Goal: Contribute content: Contribute content

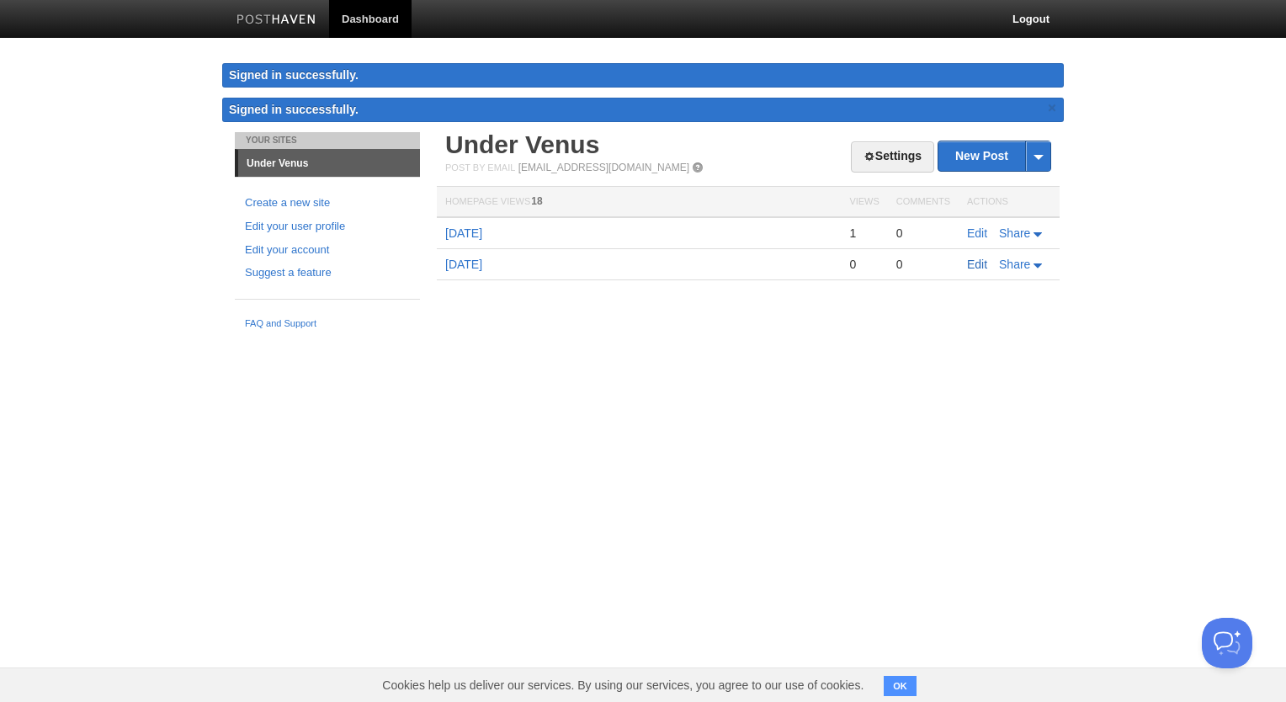
click at [976, 261] on link "Edit" at bounding box center [977, 263] width 20 height 13
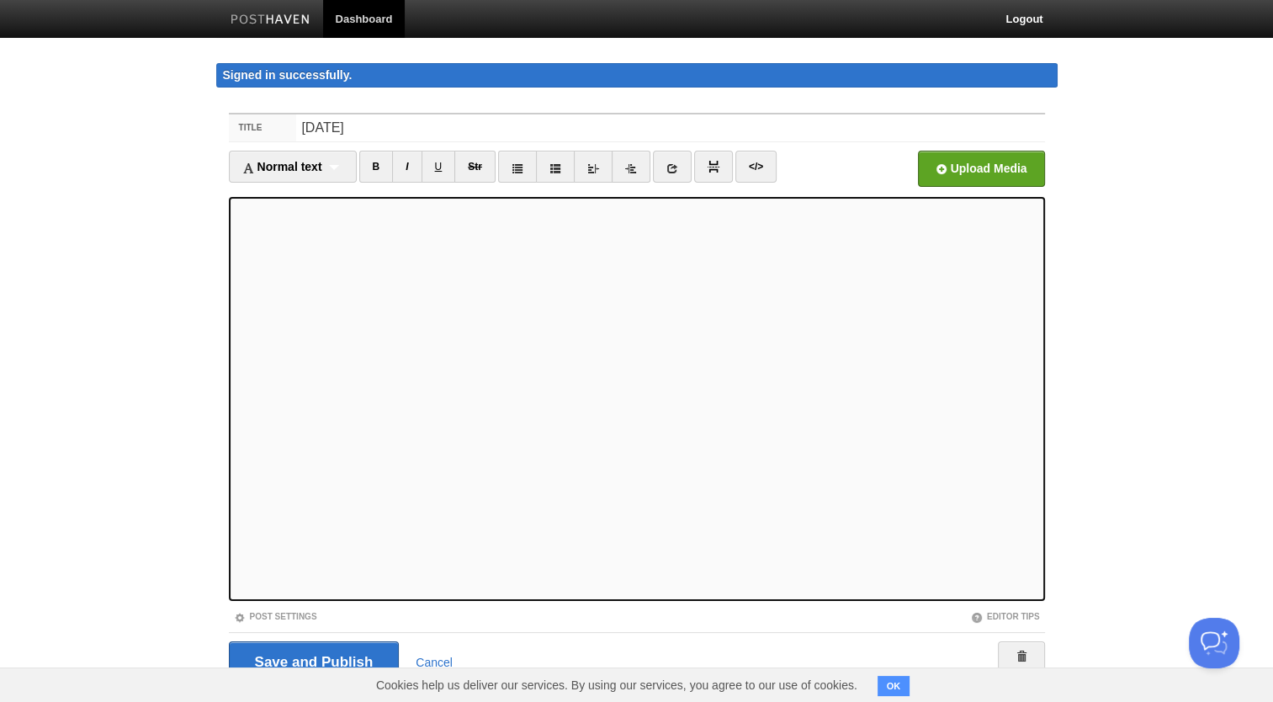
click at [231, 267] on iframe at bounding box center [637, 399] width 816 height 404
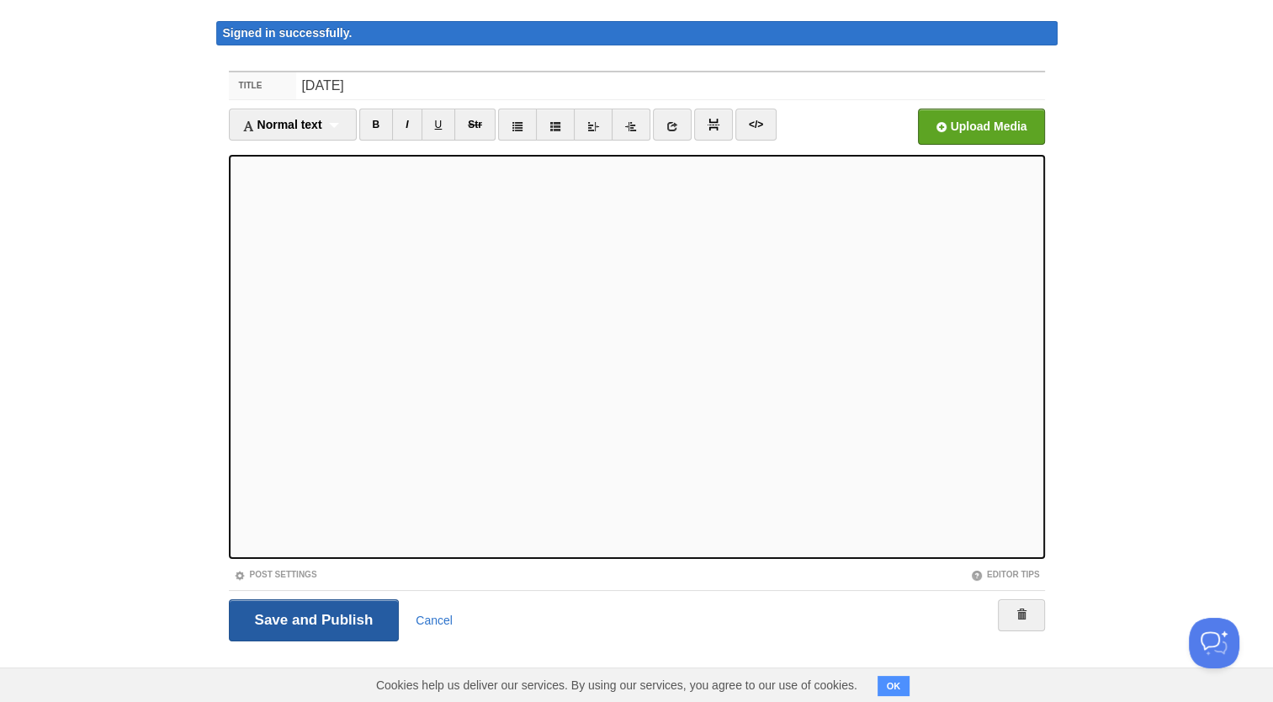
click at [331, 619] on input "Save and Publish" at bounding box center [314, 620] width 171 height 42
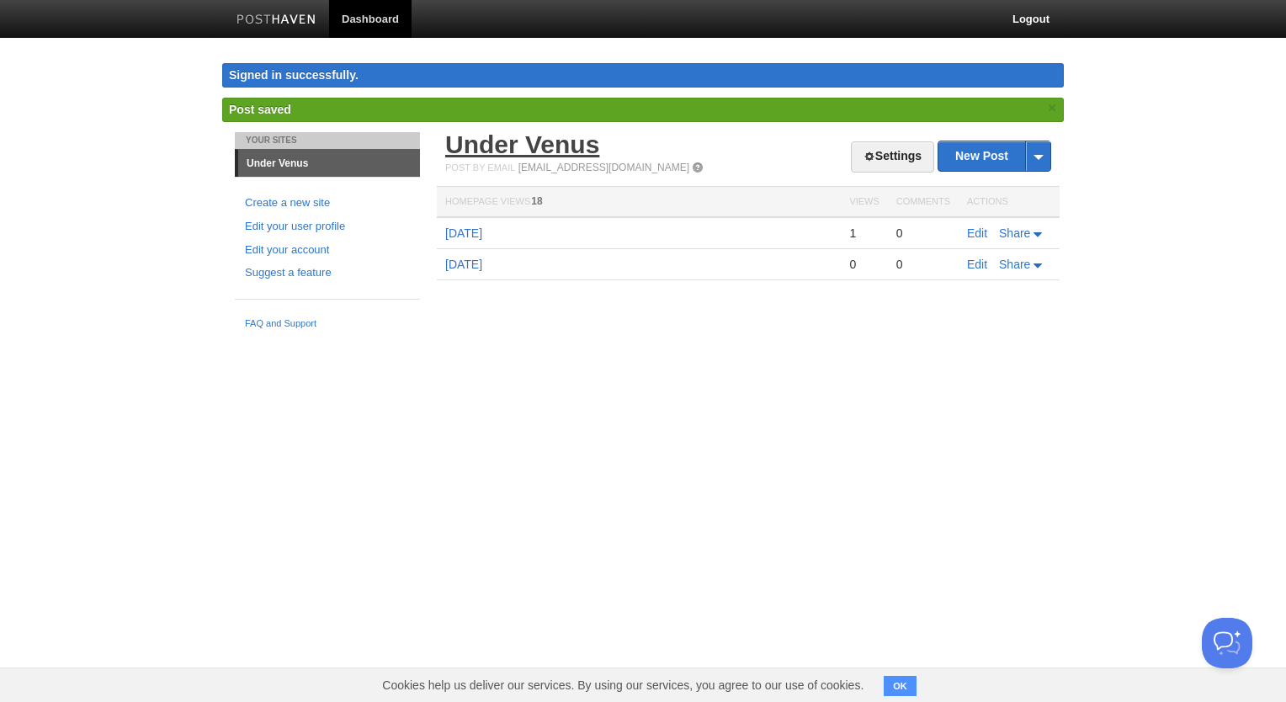
click at [541, 138] on link "Under Venus" at bounding box center [522, 144] width 154 height 28
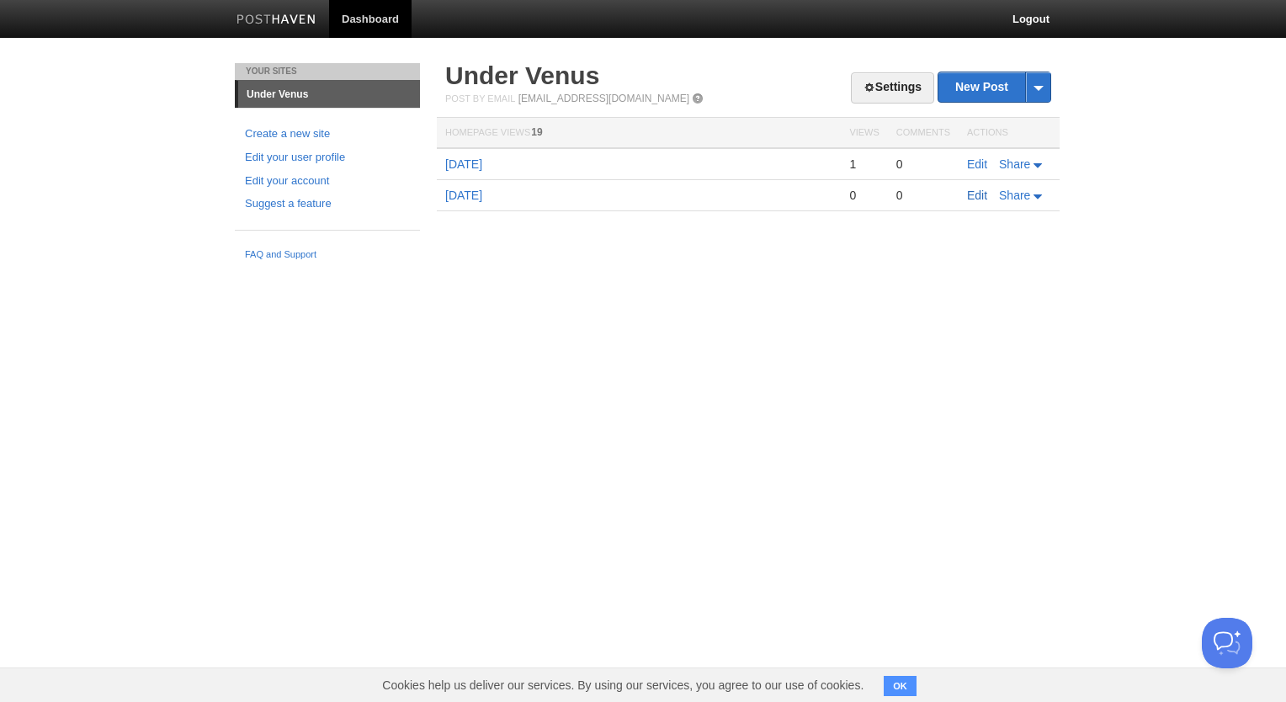
click at [975, 200] on link "Edit" at bounding box center [977, 194] width 20 height 13
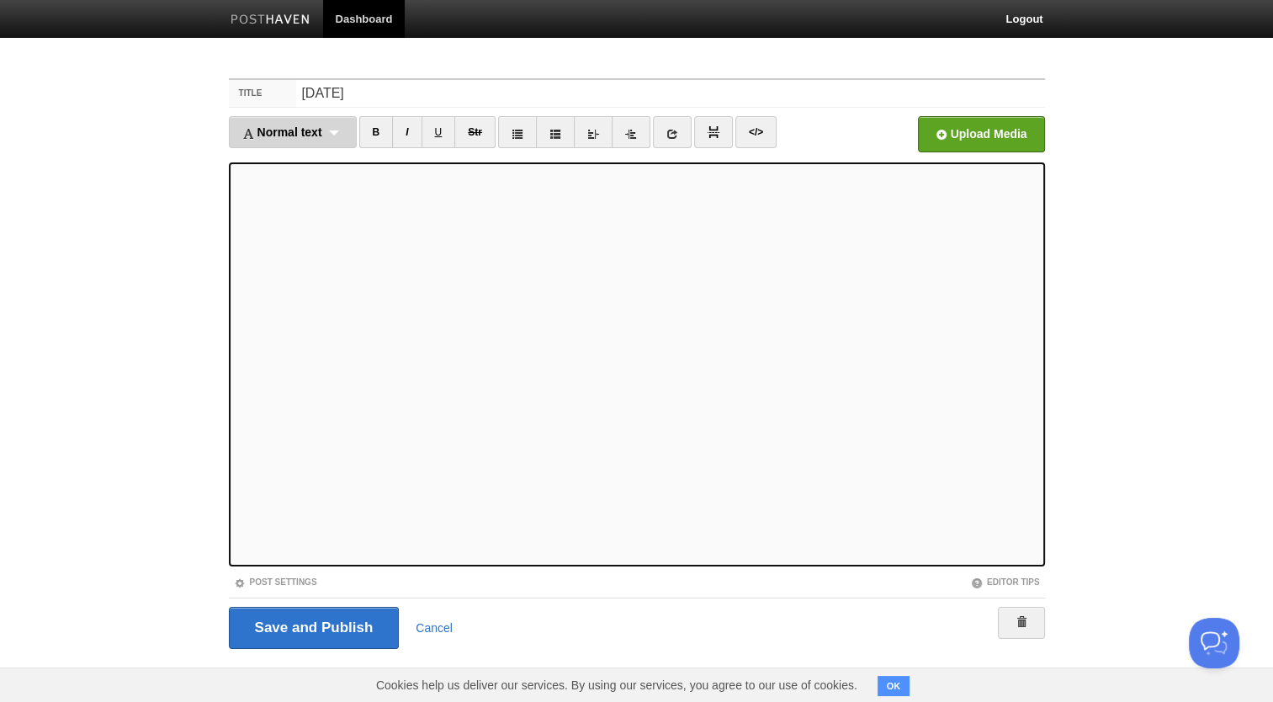
click at [340, 133] on div "Normal text Normal text Heading 1 Heading 2 Heading 3" at bounding box center [293, 132] width 128 height 32
click at [317, 167] on link "Normal text" at bounding box center [293, 161] width 126 height 25
click at [306, 124] on div "Normal text Normal text Heading 1 Heading 2 Heading 3" at bounding box center [285, 132] width 113 height 32
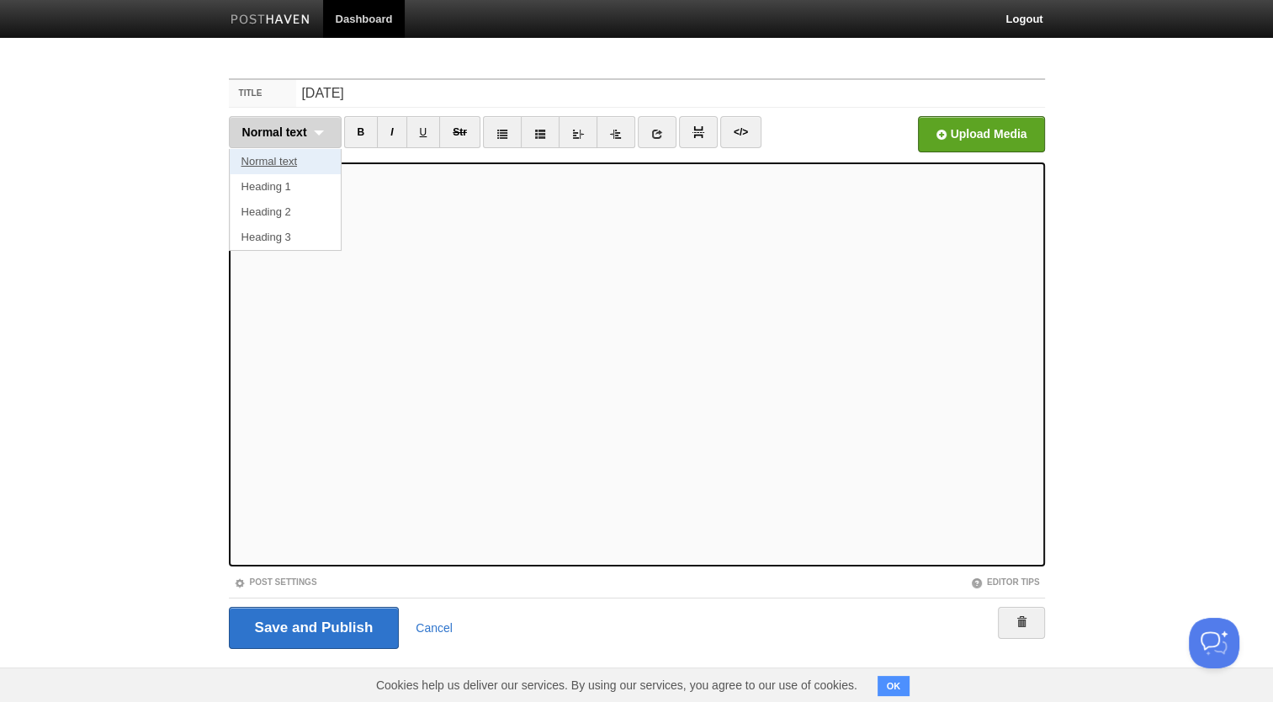
click at [306, 160] on link "Normal text" at bounding box center [285, 161] width 111 height 25
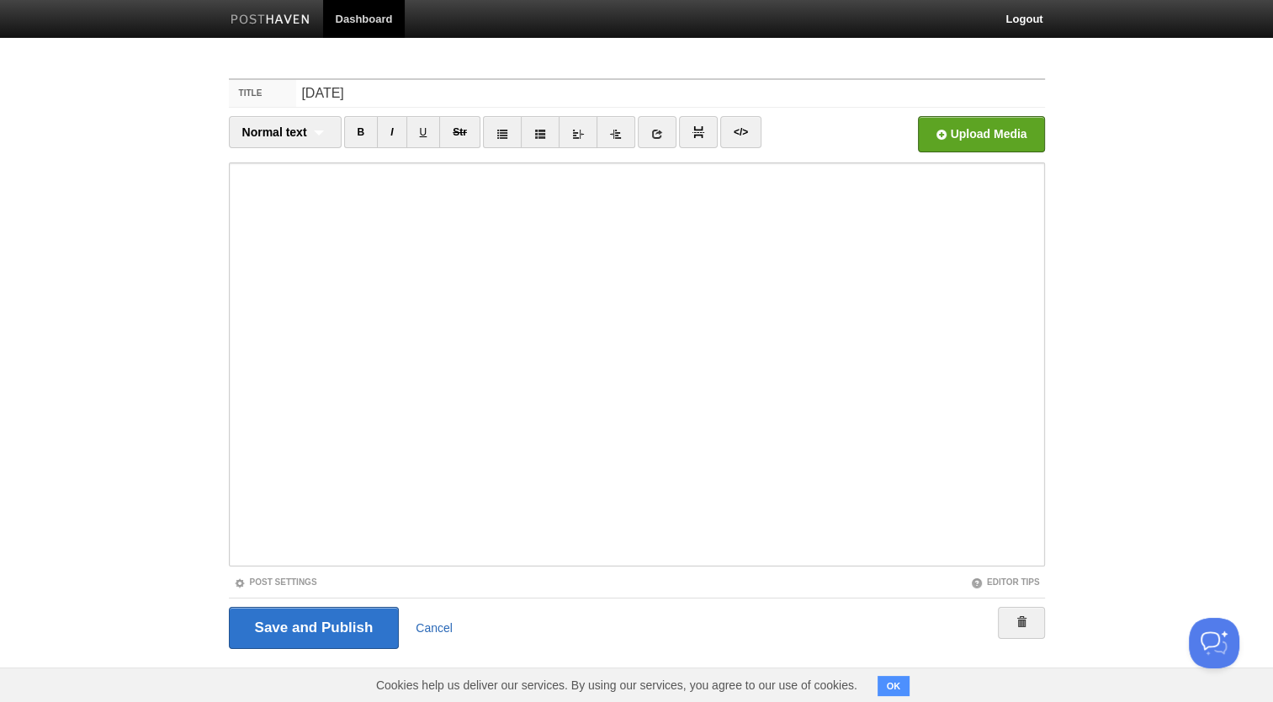
click at [437, 624] on link "Cancel" at bounding box center [434, 627] width 37 height 13
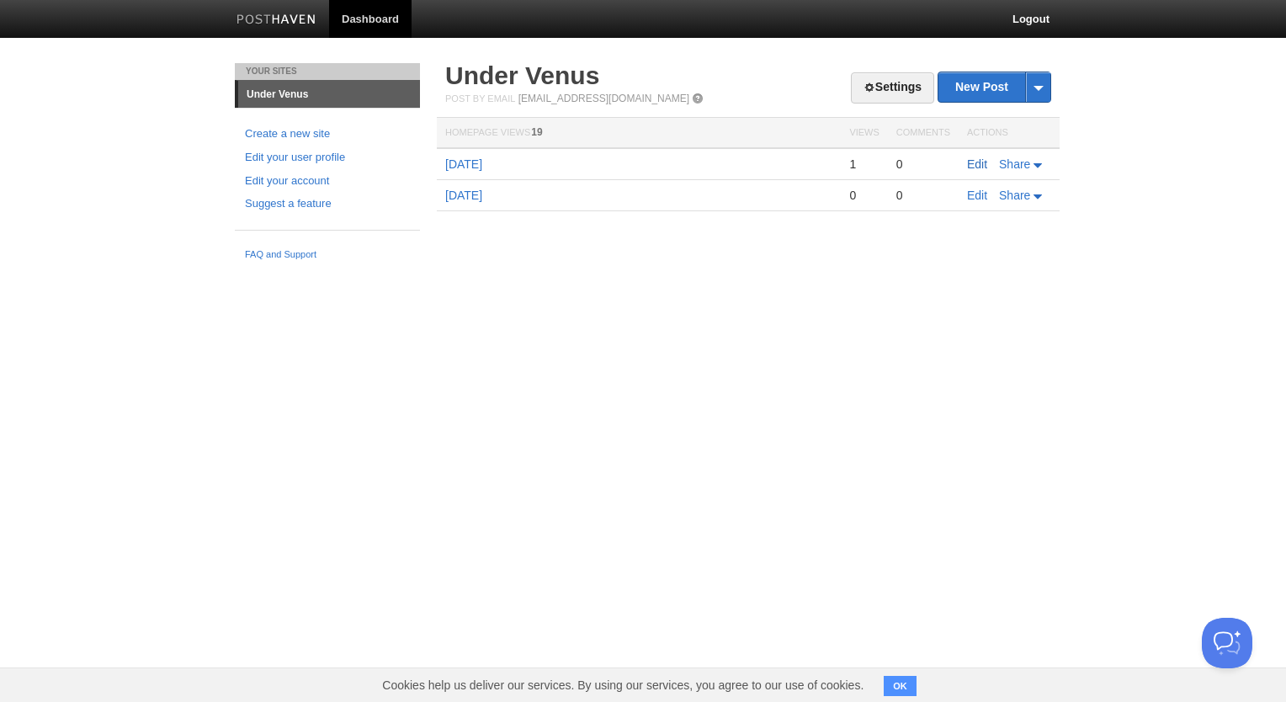
click at [973, 167] on link "Edit" at bounding box center [977, 163] width 20 height 13
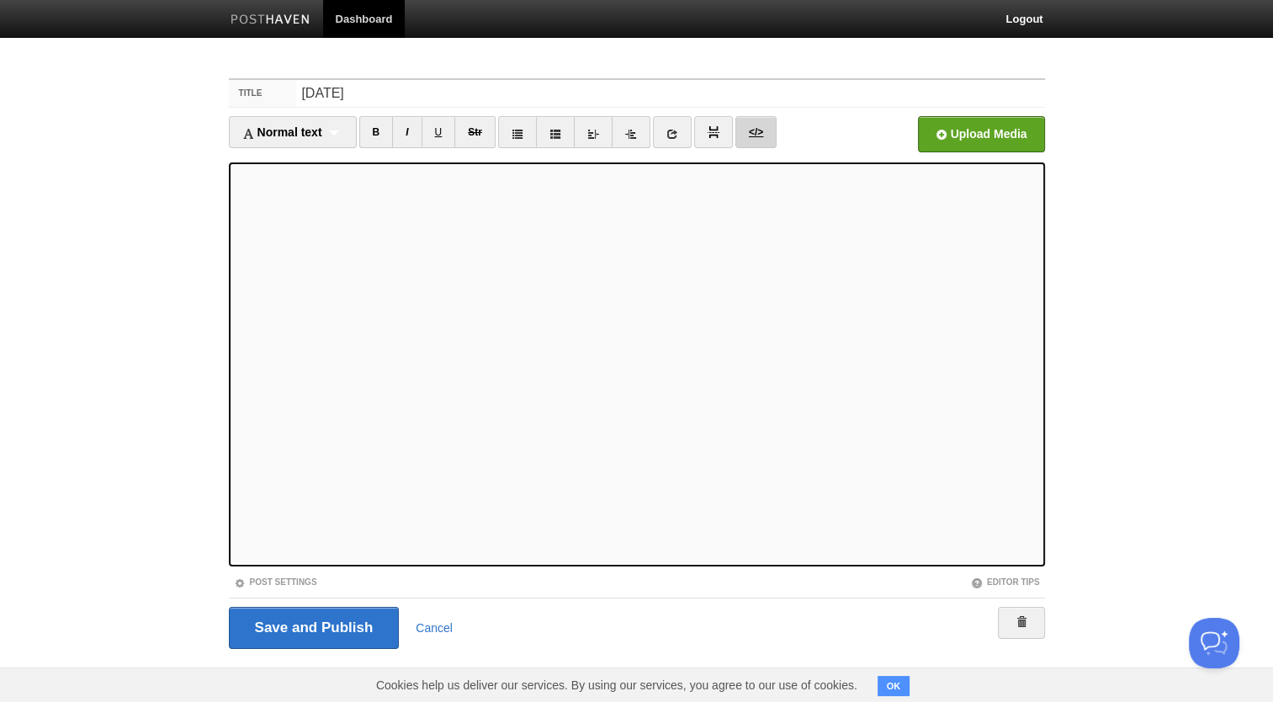
click at [764, 146] on link "</>" at bounding box center [755, 132] width 41 height 32
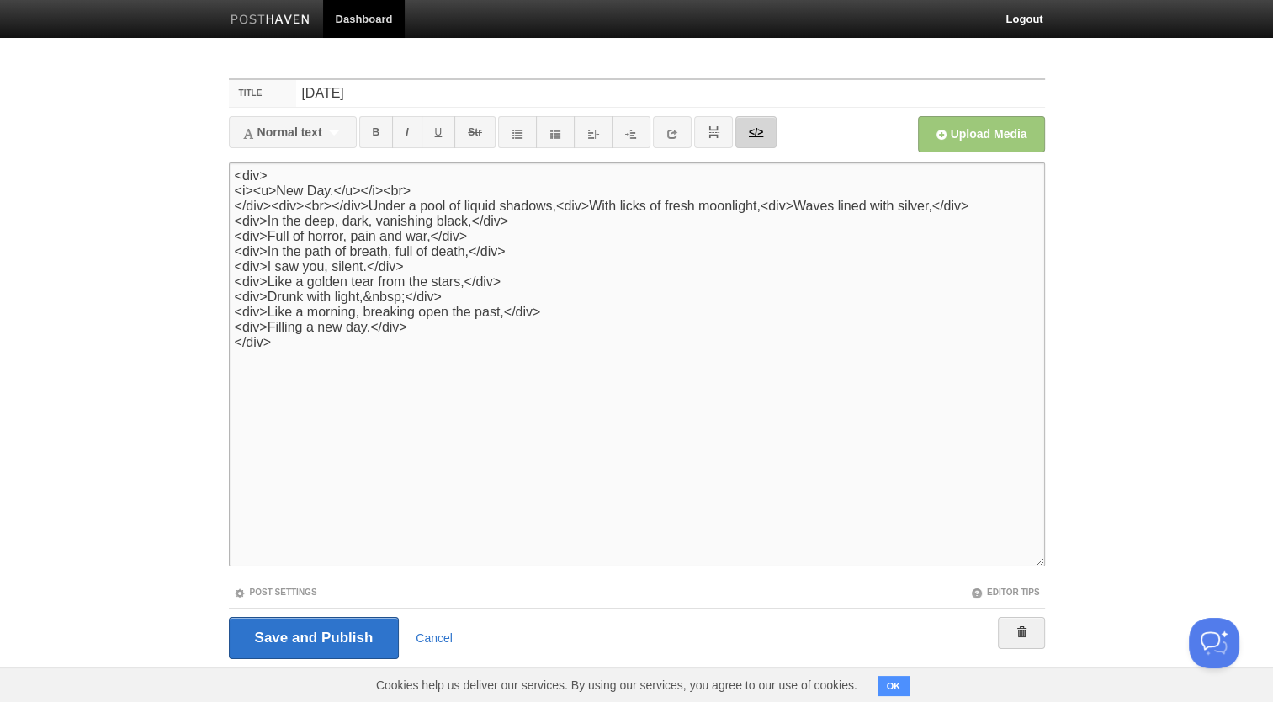
click at [764, 146] on link "</>" at bounding box center [755, 132] width 41 height 32
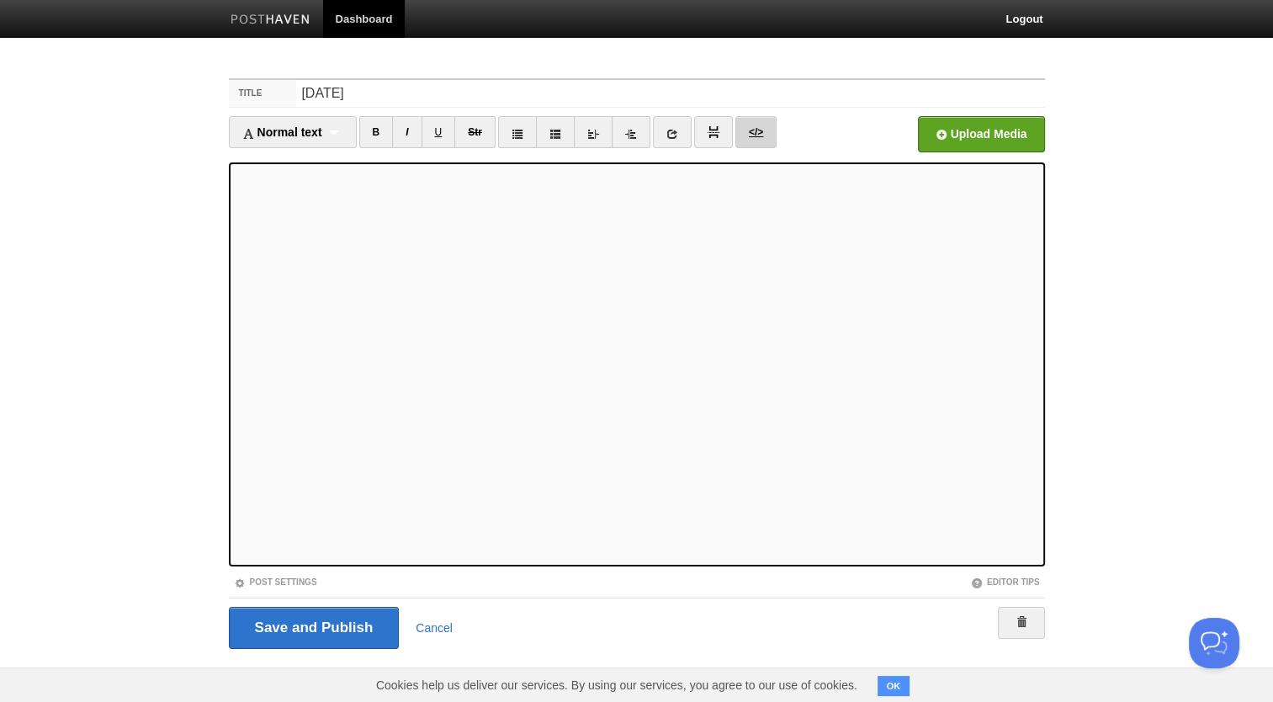
click at [764, 146] on link "</>" at bounding box center [755, 132] width 41 height 32
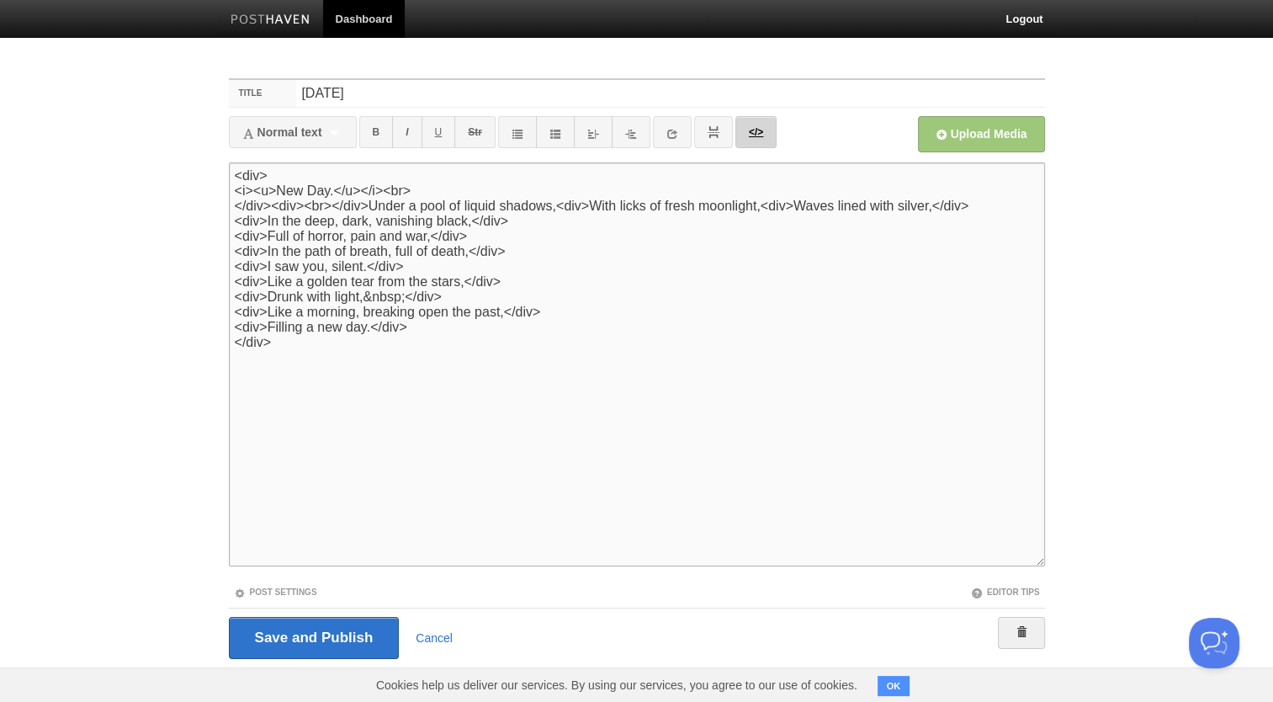
click at [764, 146] on link "</>" at bounding box center [755, 132] width 41 height 32
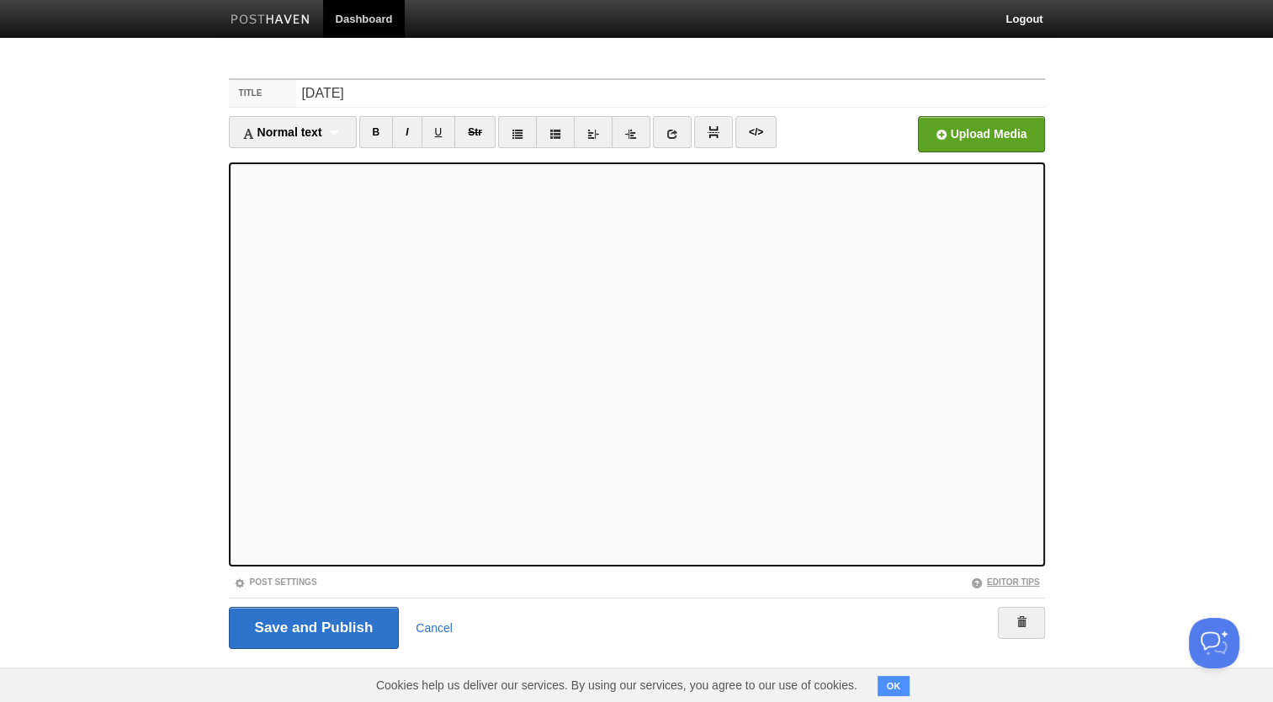
click at [993, 578] on link "Editor Tips" at bounding box center [1005, 581] width 69 height 9
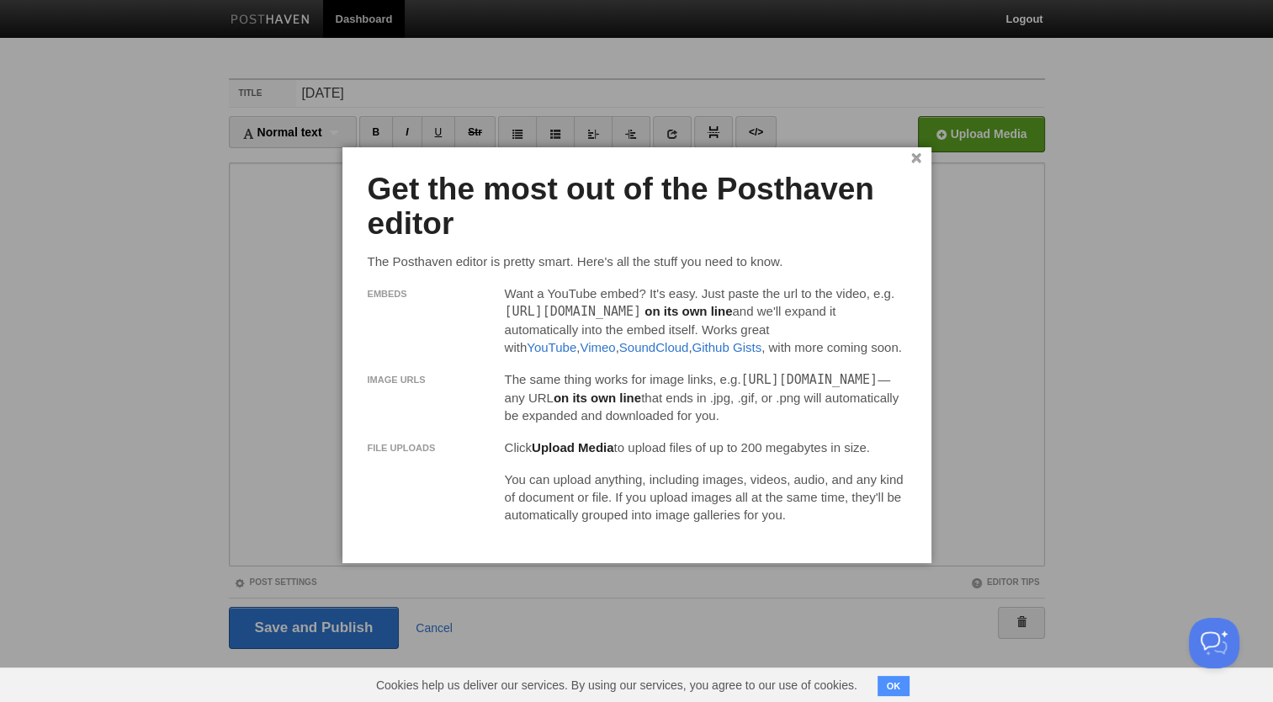
click at [1028, 509] on div at bounding box center [636, 351] width 1273 height 702
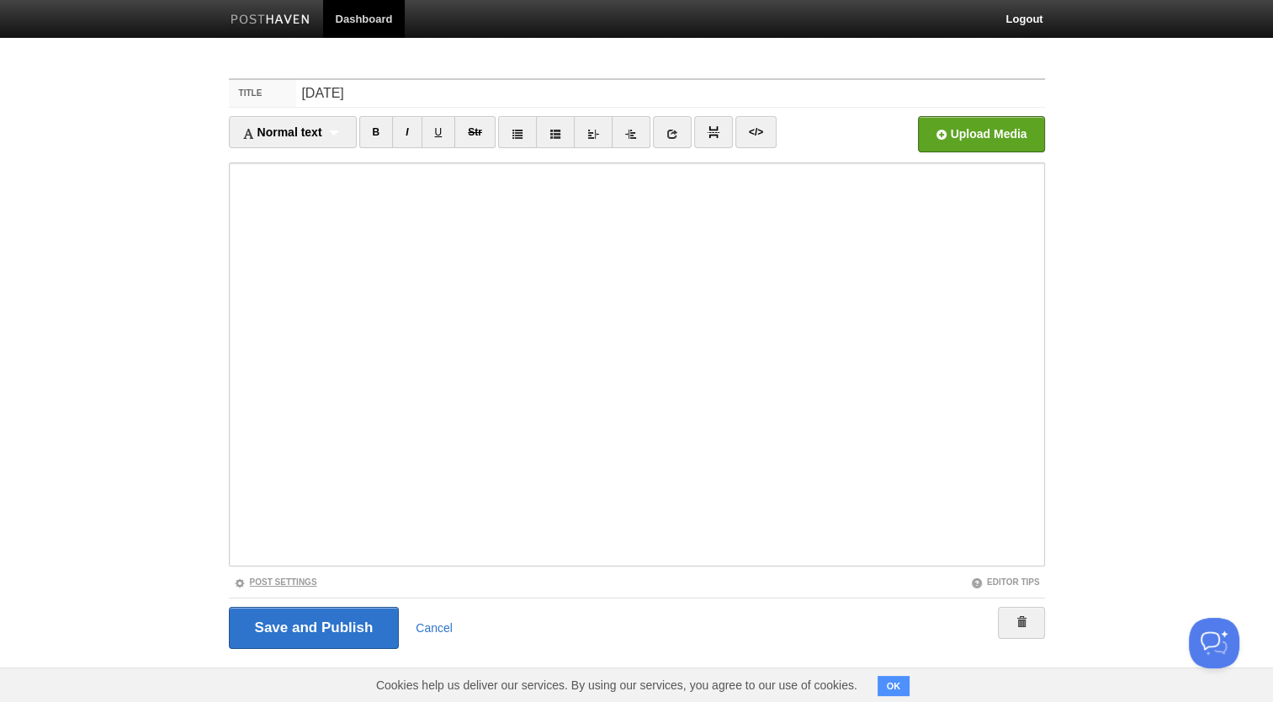
click at [303, 579] on link "Post Settings" at bounding box center [275, 581] width 83 height 9
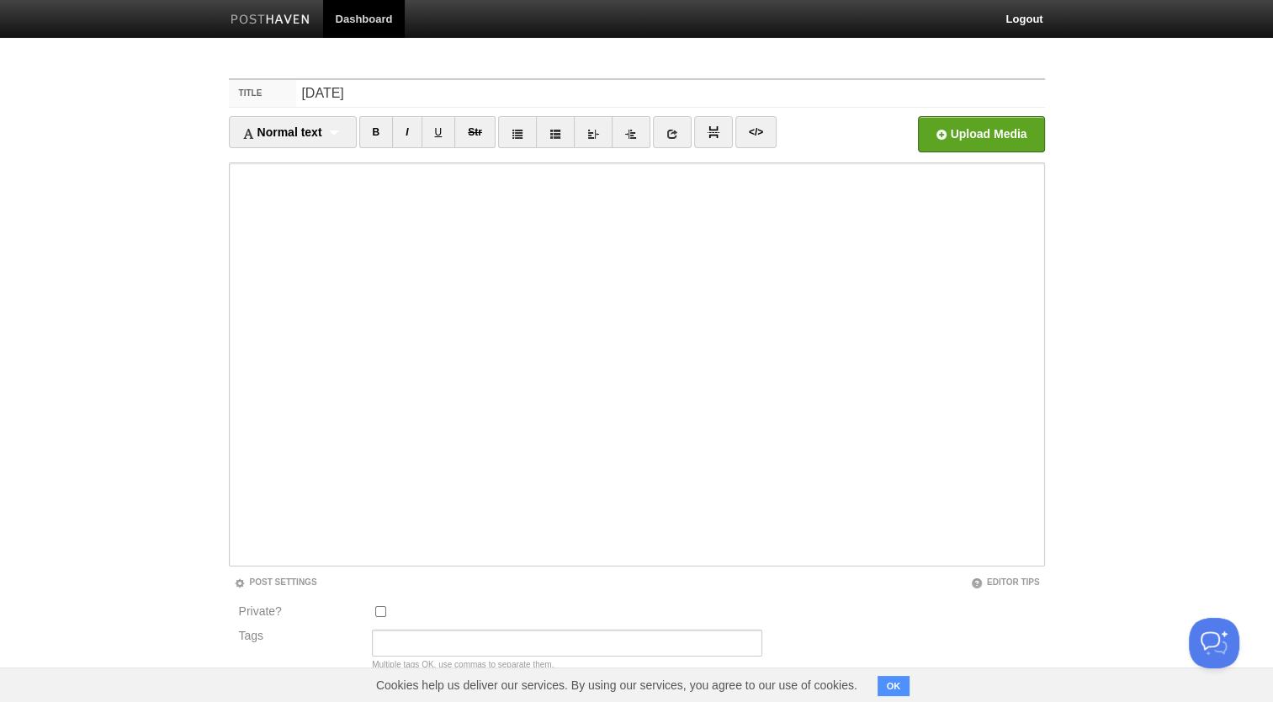
scroll to position [148, 0]
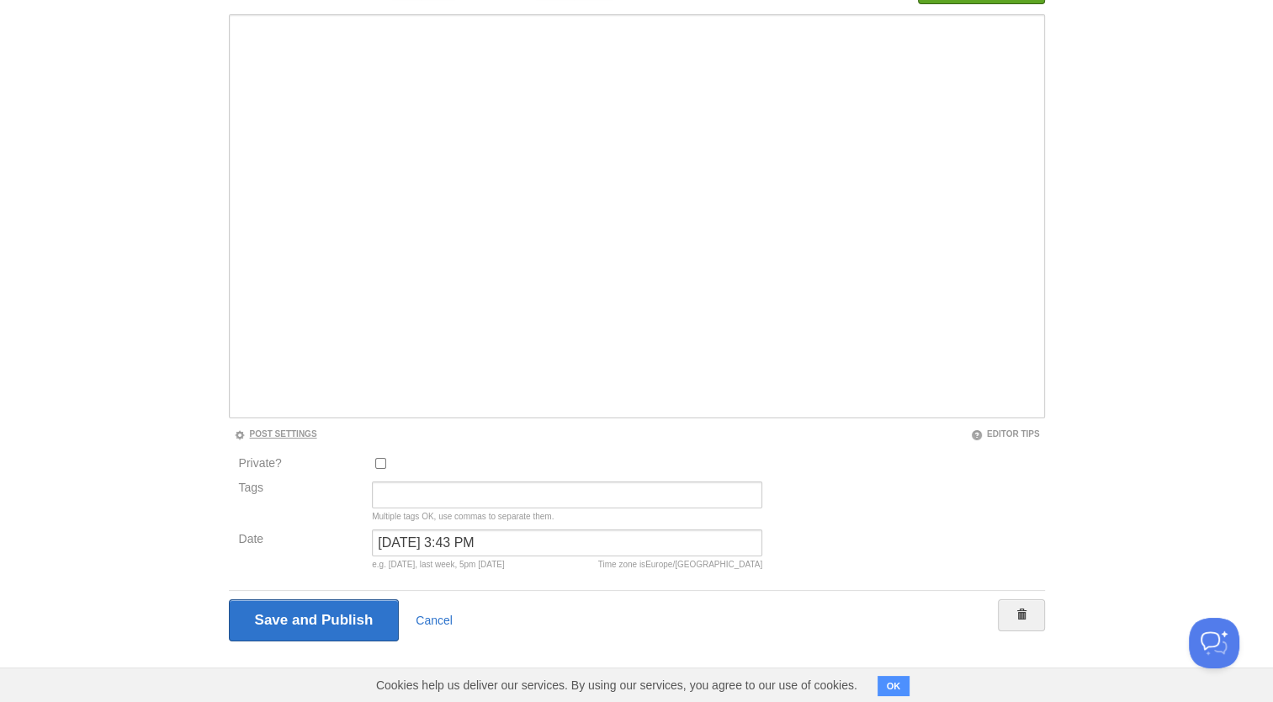
click at [294, 435] on link "Post Settings" at bounding box center [275, 433] width 83 height 9
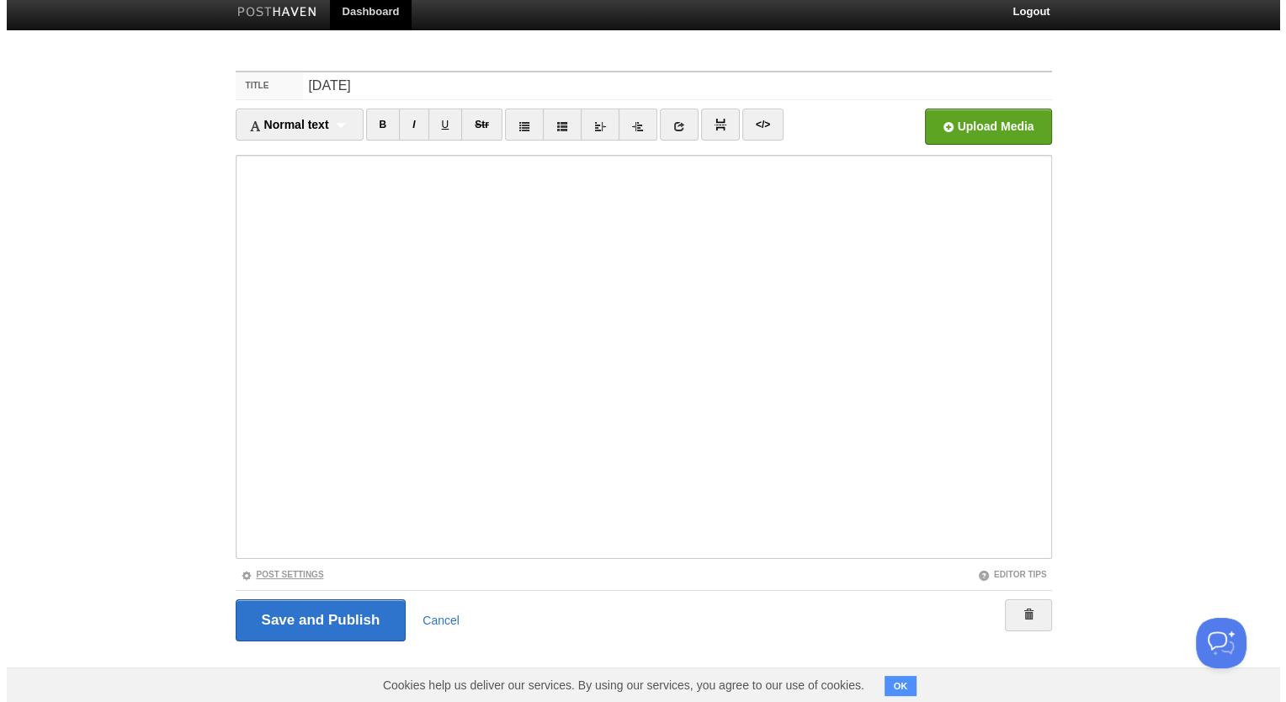
scroll to position [0, 0]
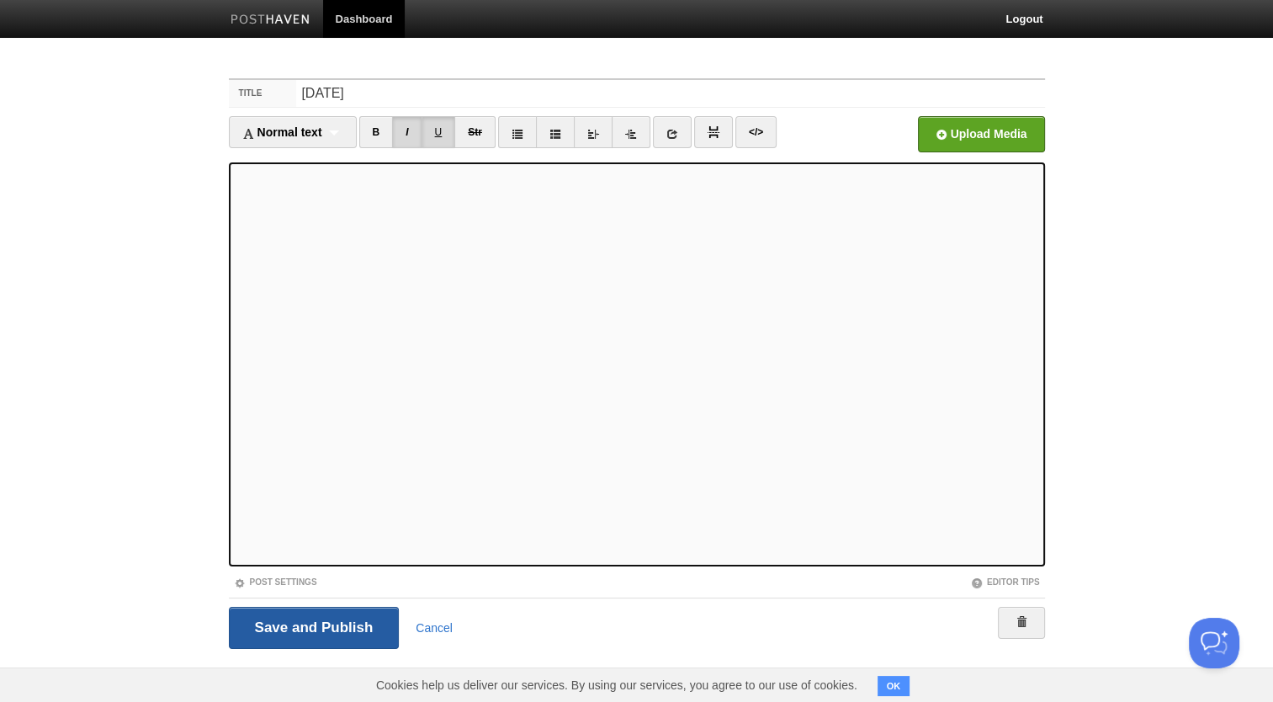
click at [353, 631] on input "Save and Publish" at bounding box center [314, 628] width 171 height 42
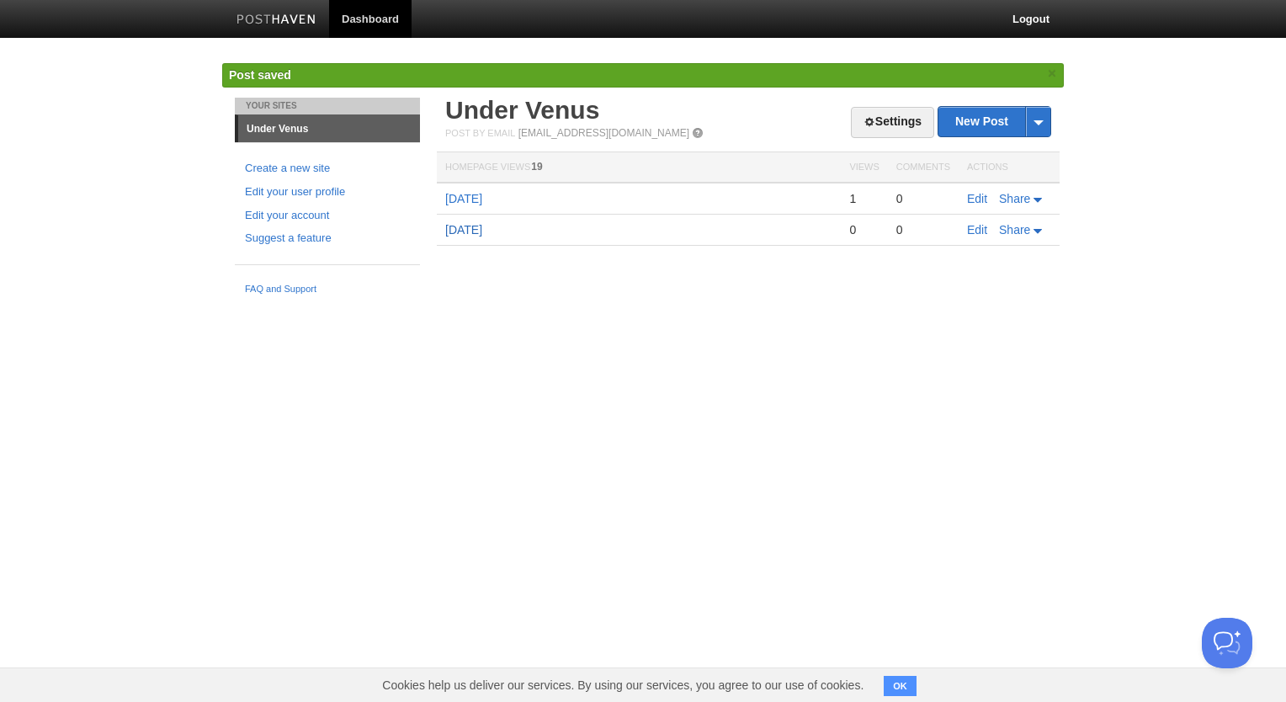
click at [473, 227] on link "[DATE]" at bounding box center [463, 229] width 37 height 13
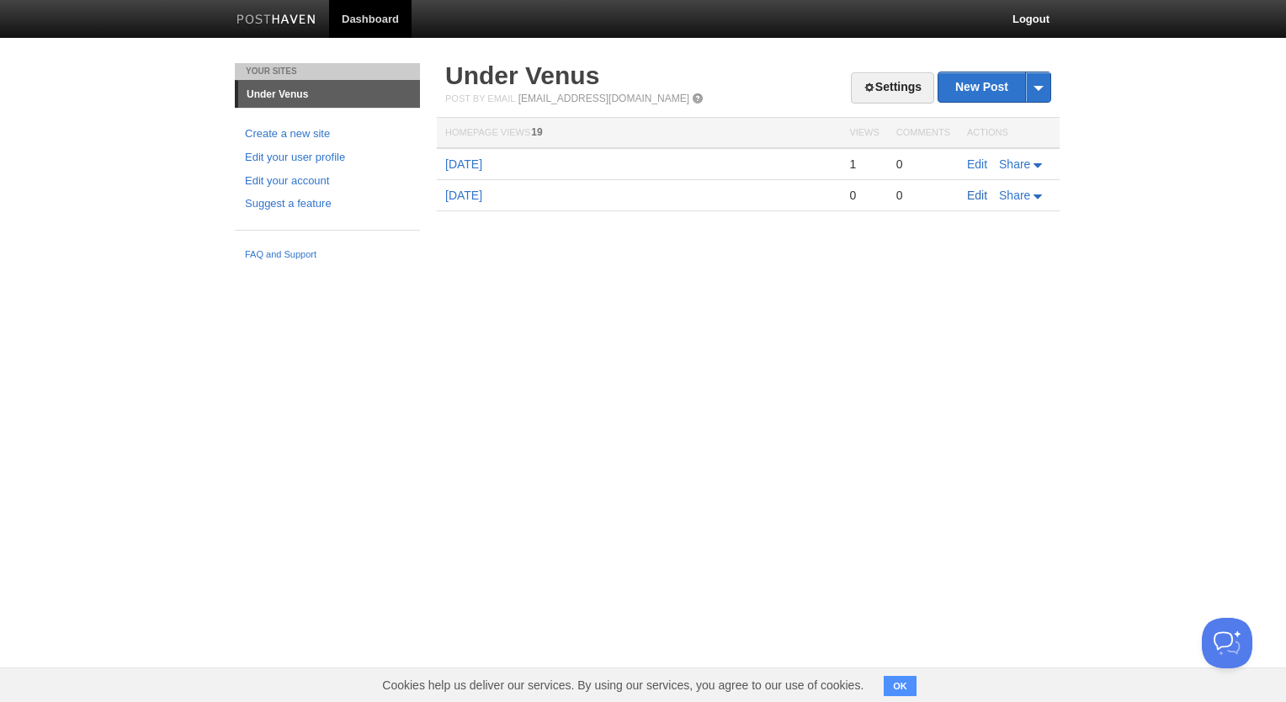
click at [983, 197] on link "Edit" at bounding box center [977, 194] width 20 height 13
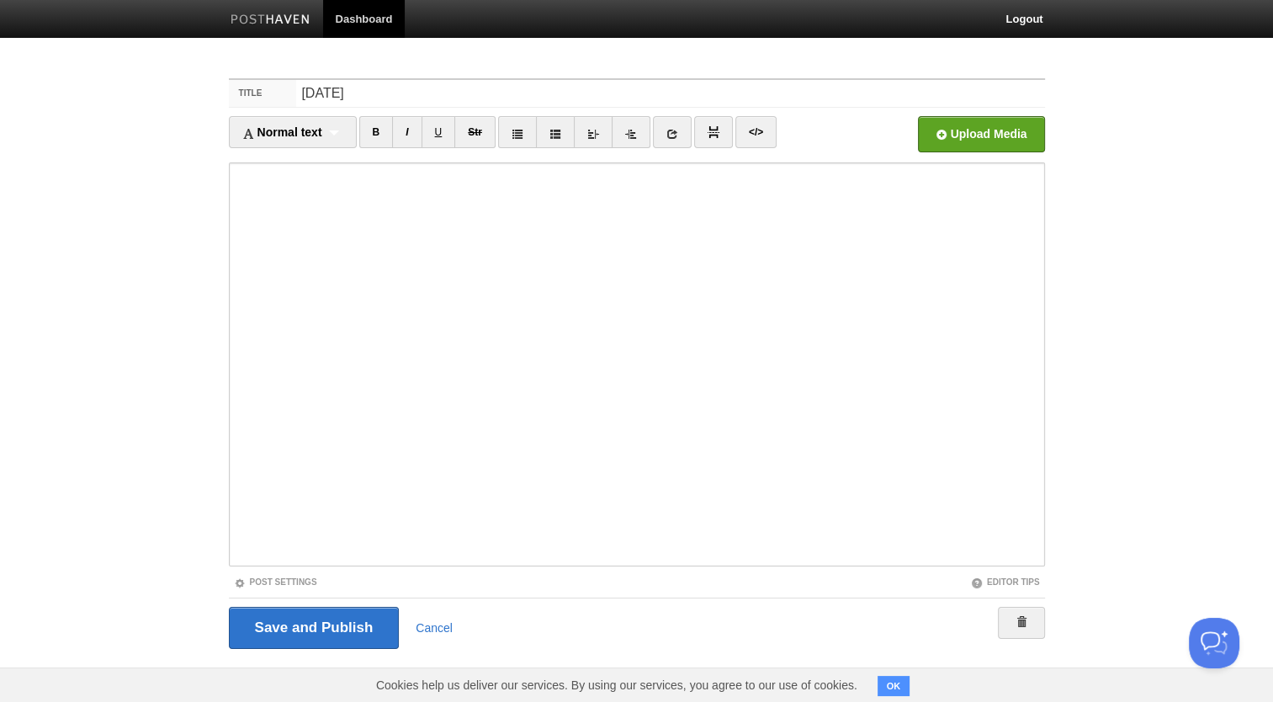
click at [434, 634] on div "Save and Publish Cancel" at bounding box center [637, 628] width 816 height 42
click at [434, 622] on link "Cancel" at bounding box center [434, 627] width 37 height 13
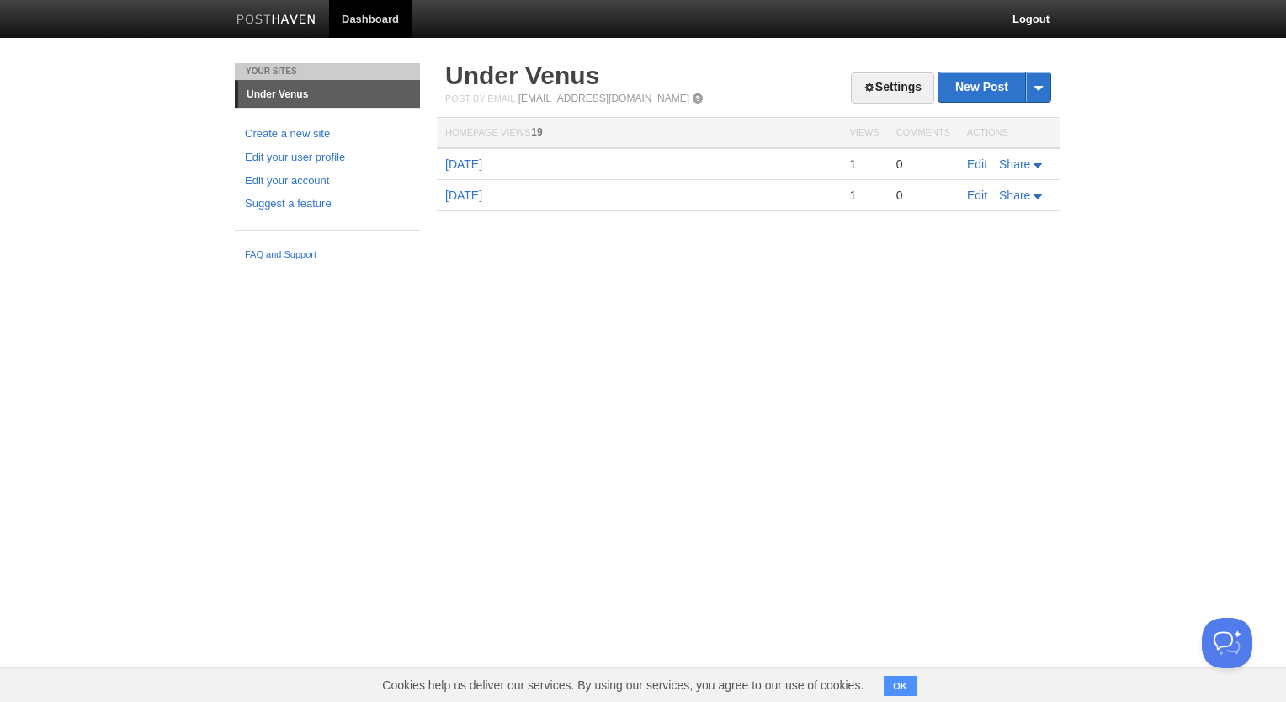
click at [551, 60] on body "Dashboard Logout Post saved × Your Sites Under Venus Create a new site Edit you…" at bounding box center [643, 134] width 1286 height 268
click at [552, 76] on link "Under Venus" at bounding box center [522, 75] width 154 height 28
click at [974, 156] on td "Edit Share" at bounding box center [1008, 164] width 101 height 32
click at [975, 162] on link "Edit" at bounding box center [977, 163] width 20 height 13
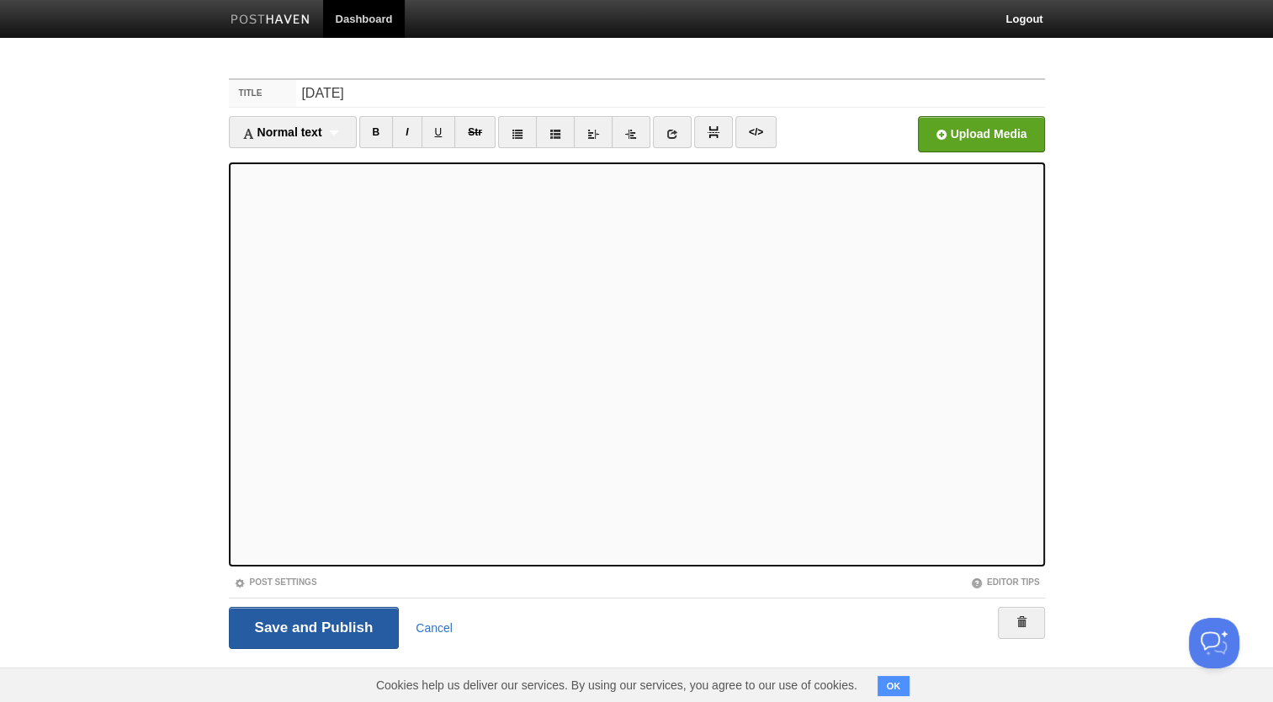
click at [319, 639] on input "Save and Publish" at bounding box center [314, 628] width 171 height 42
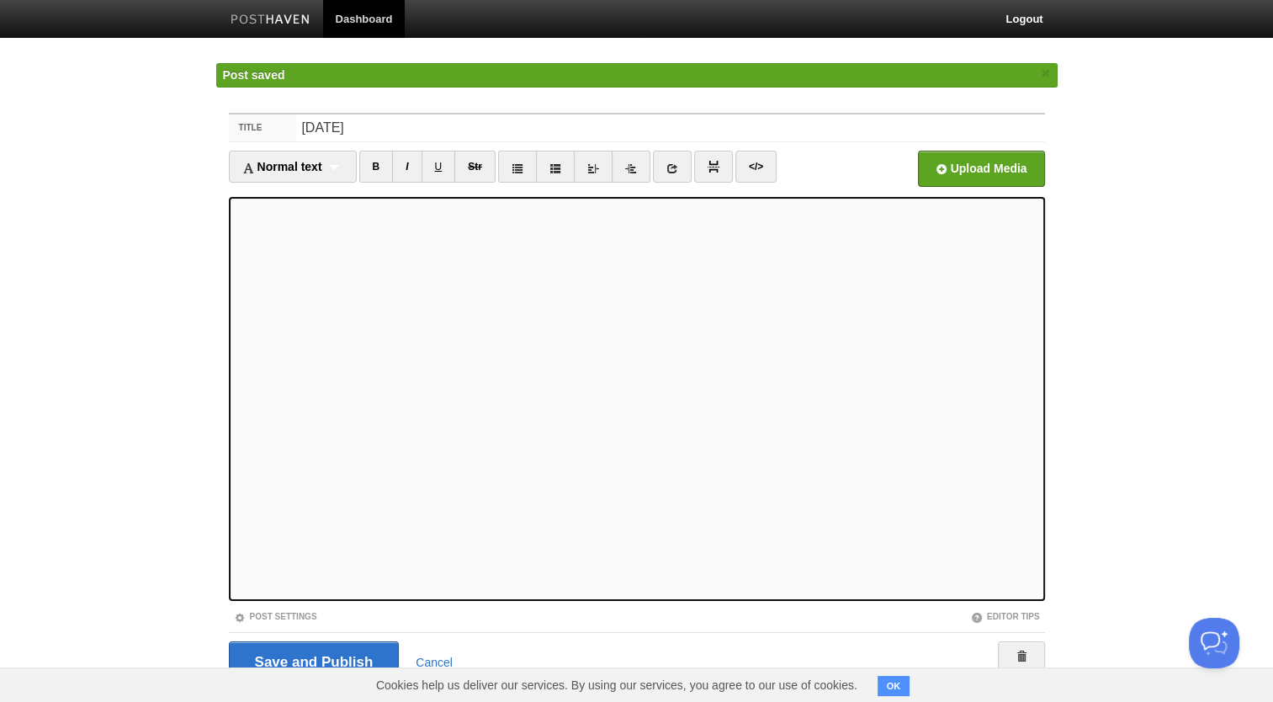
scroll to position [42, 0]
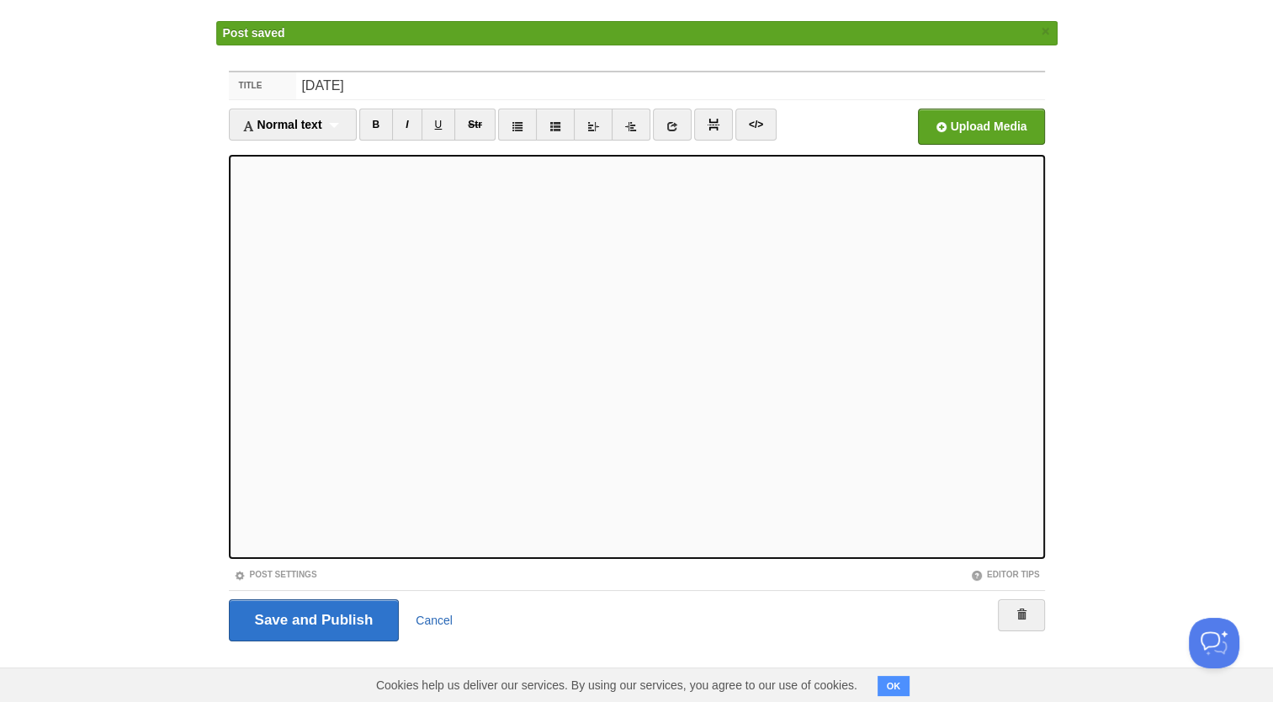
click at [438, 614] on link "Cancel" at bounding box center [434, 619] width 37 height 13
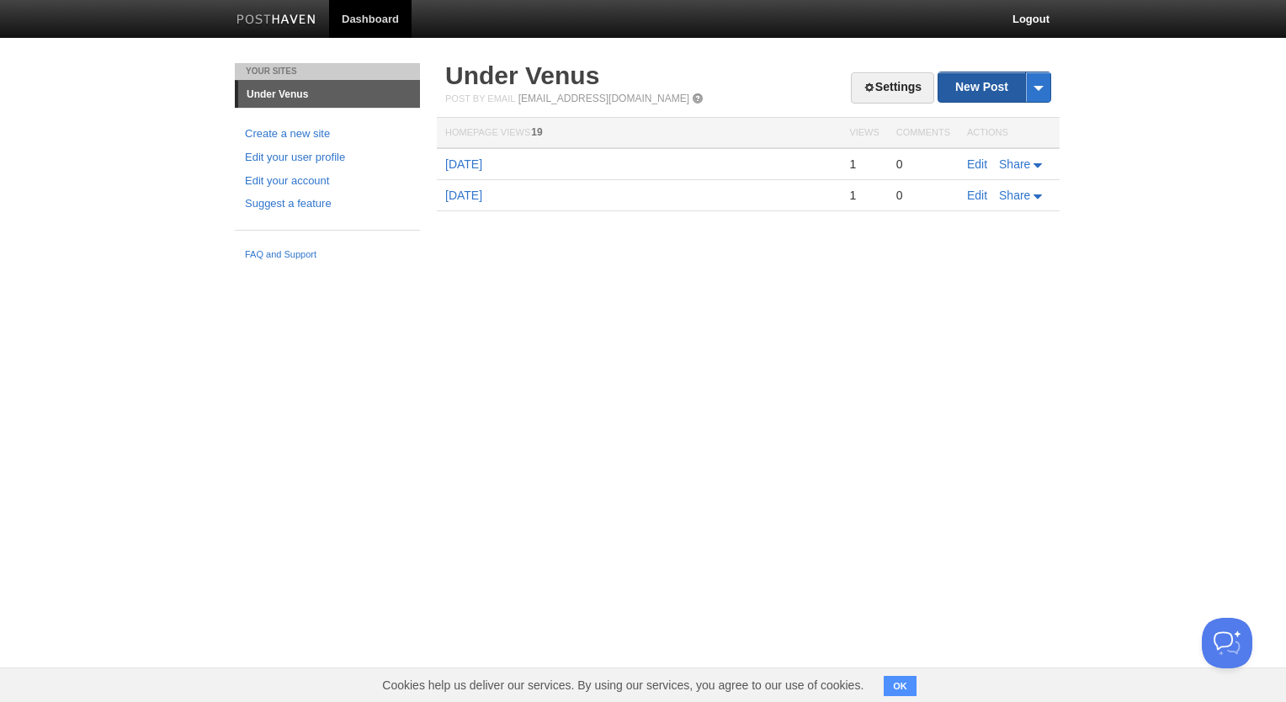
click at [989, 86] on link "New Post" at bounding box center [994, 86] width 112 height 29
click at [875, 86] on link "Settings" at bounding box center [892, 87] width 83 height 31
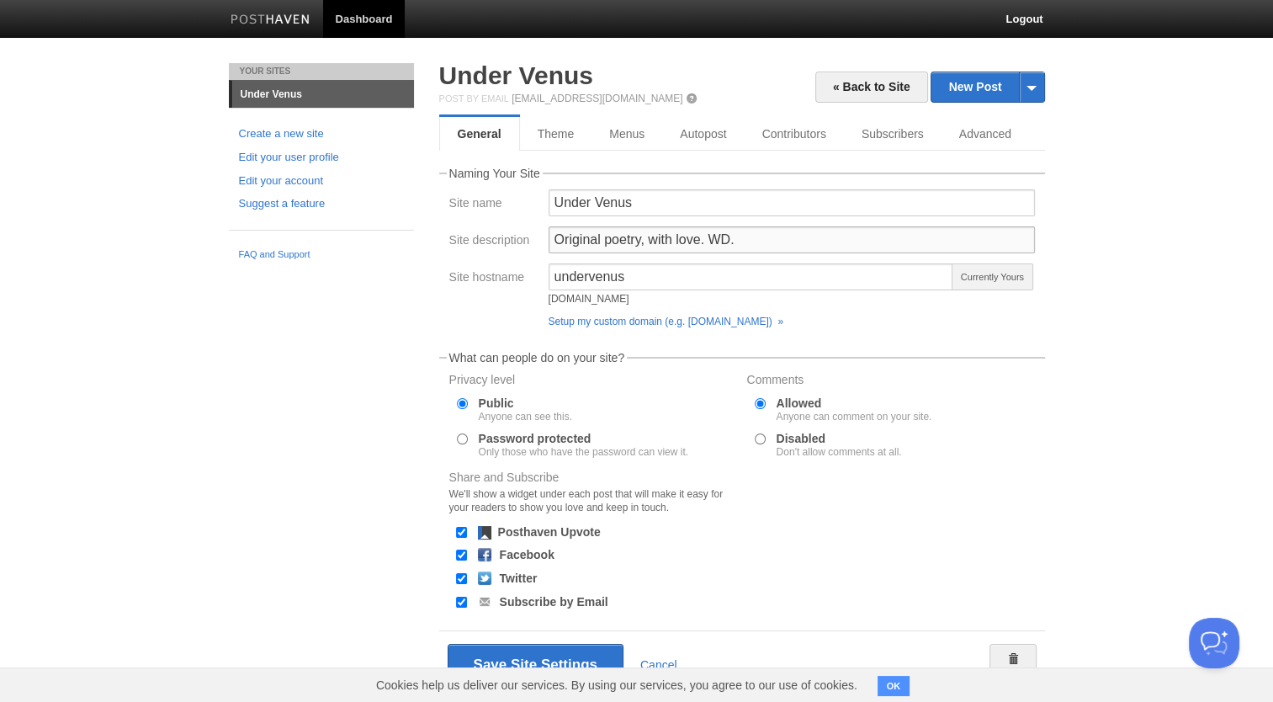
click at [703, 239] on input "Original poetry, with love. WD." at bounding box center [792, 239] width 486 height 27
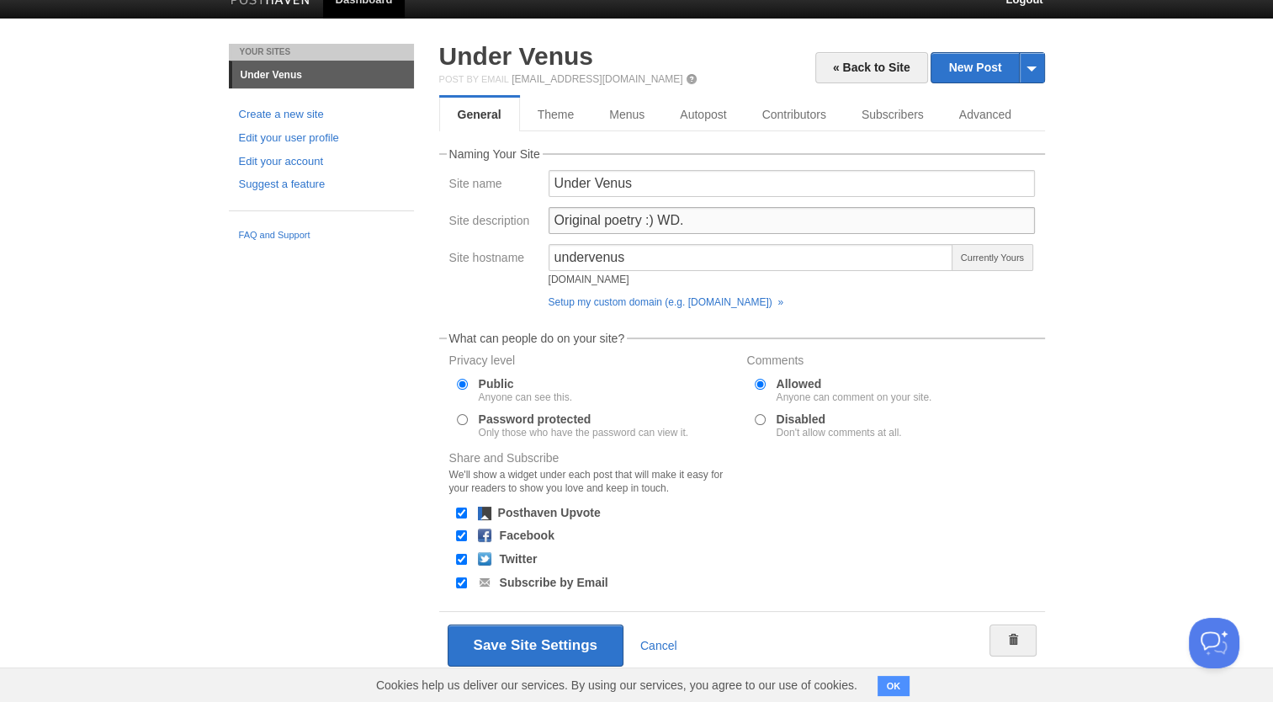
scroll to position [47, 0]
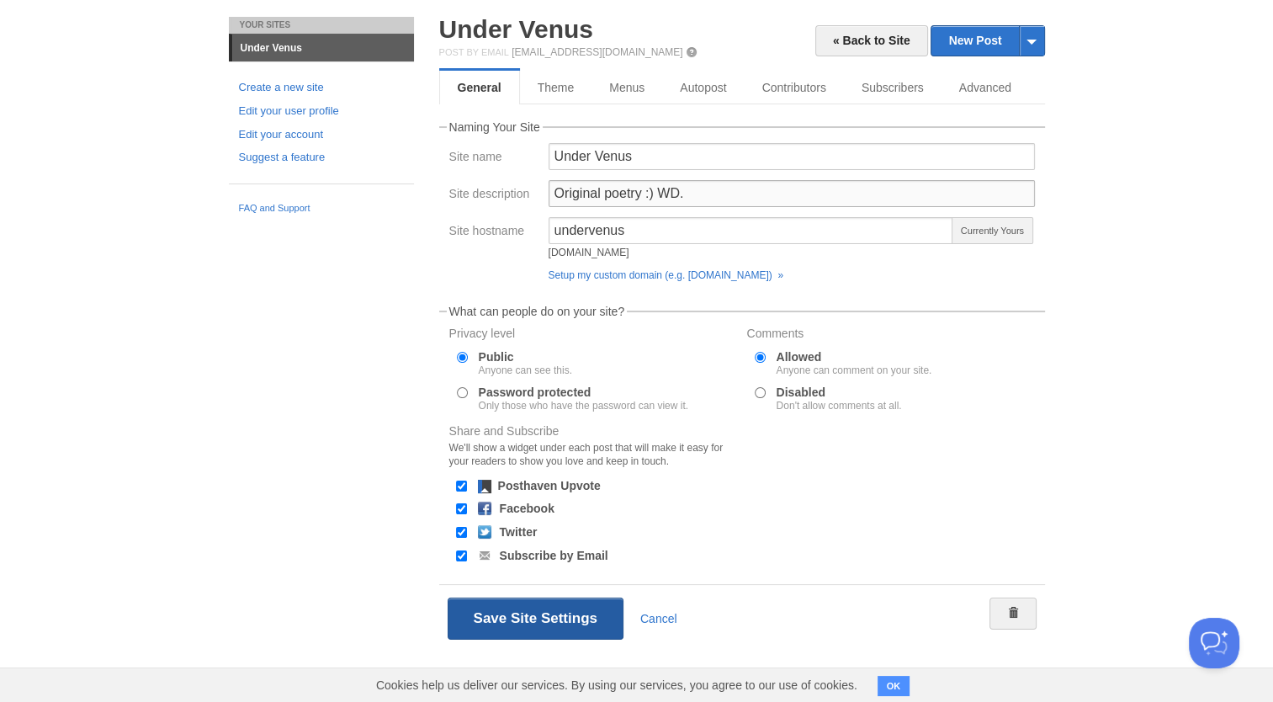
type input "Original poetry :) WD."
click at [538, 602] on button "Save Site Settings" at bounding box center [536, 618] width 176 height 42
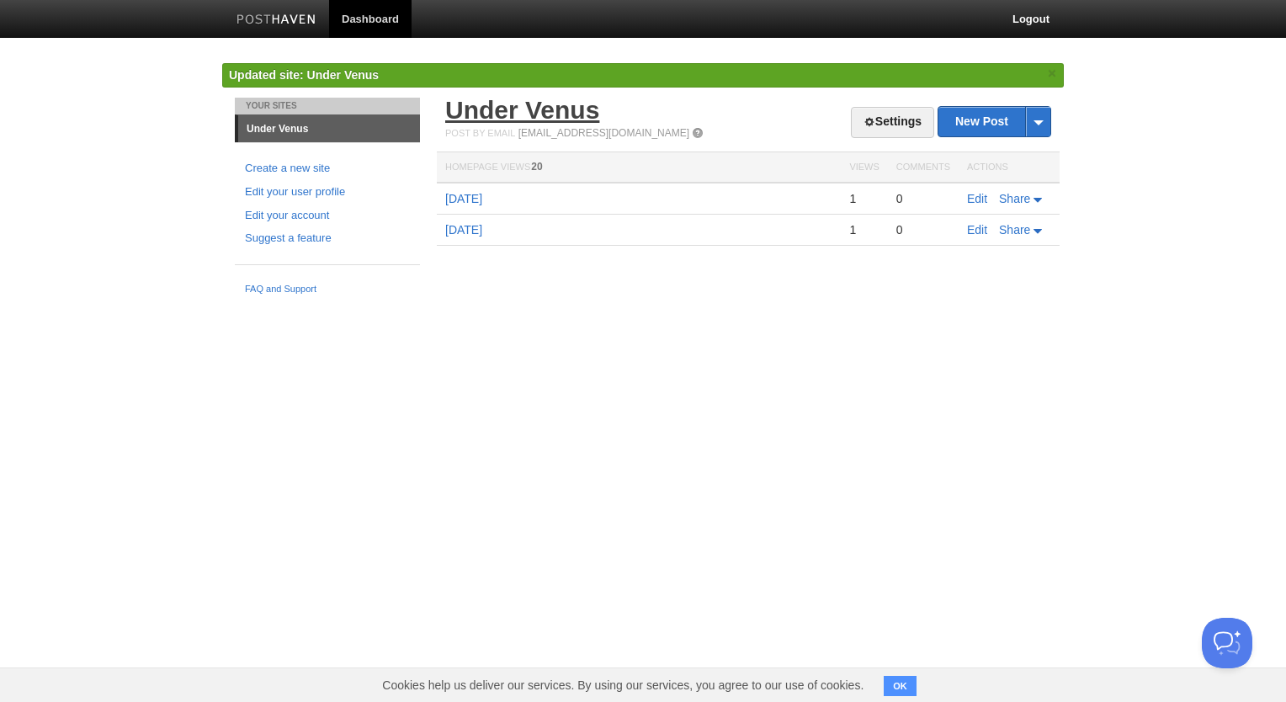
click at [526, 109] on link "Under Venus" at bounding box center [522, 110] width 154 height 28
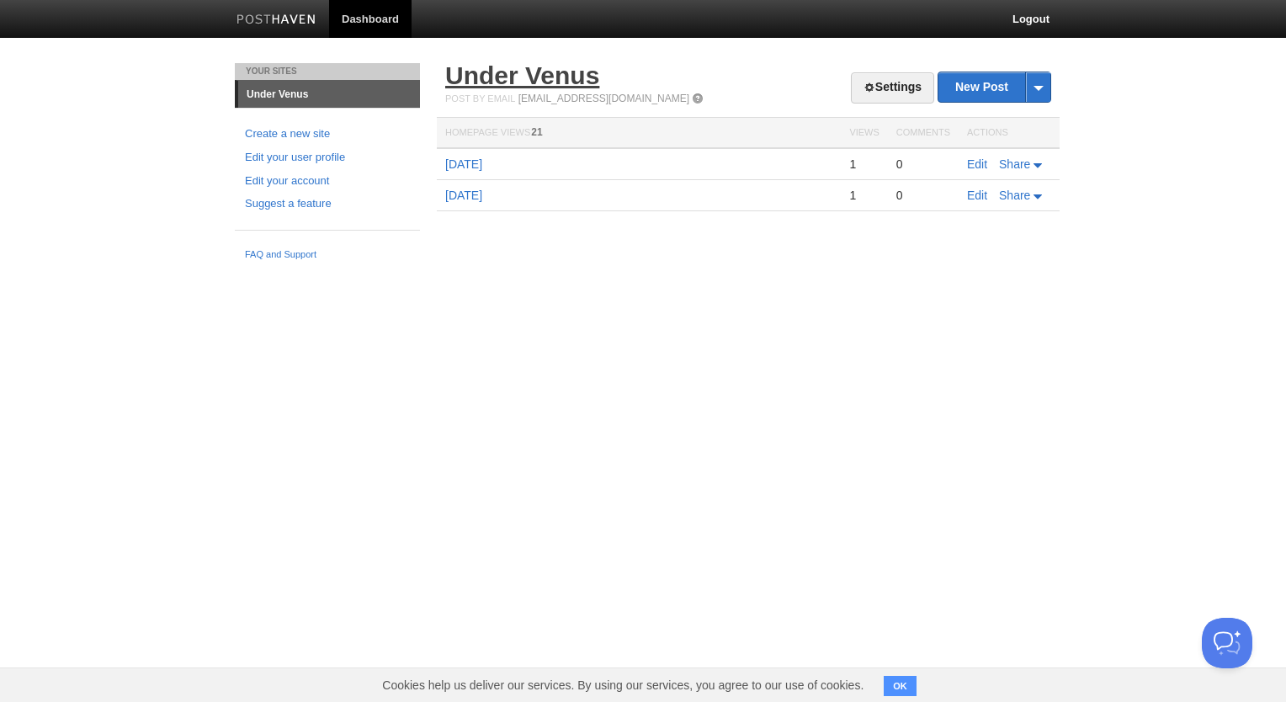
click at [555, 75] on link "Under Venus" at bounding box center [522, 75] width 154 height 28
